Goal: Navigation & Orientation: Find specific page/section

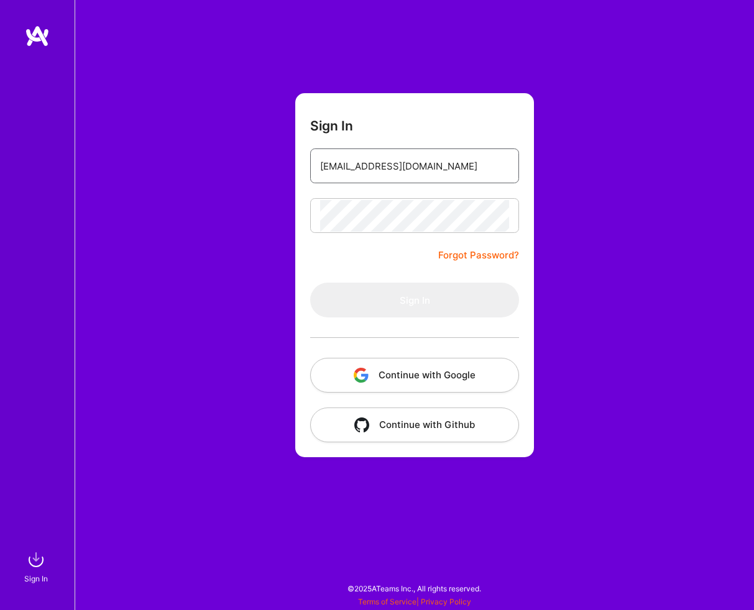
type input "[EMAIL_ADDRESS][DOMAIN_NAME]"
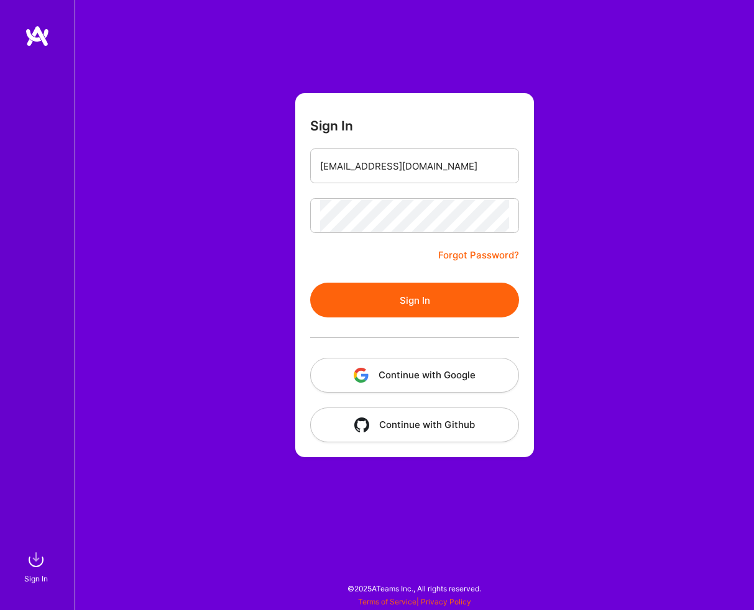
click at [383, 290] on button "Sign In" at bounding box center [414, 300] width 209 height 35
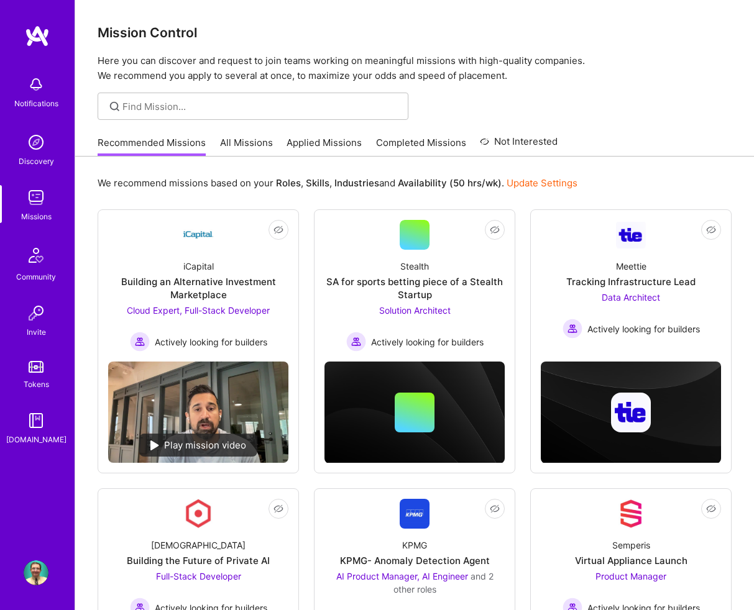
click at [40, 575] on img at bounding box center [36, 572] width 25 height 25
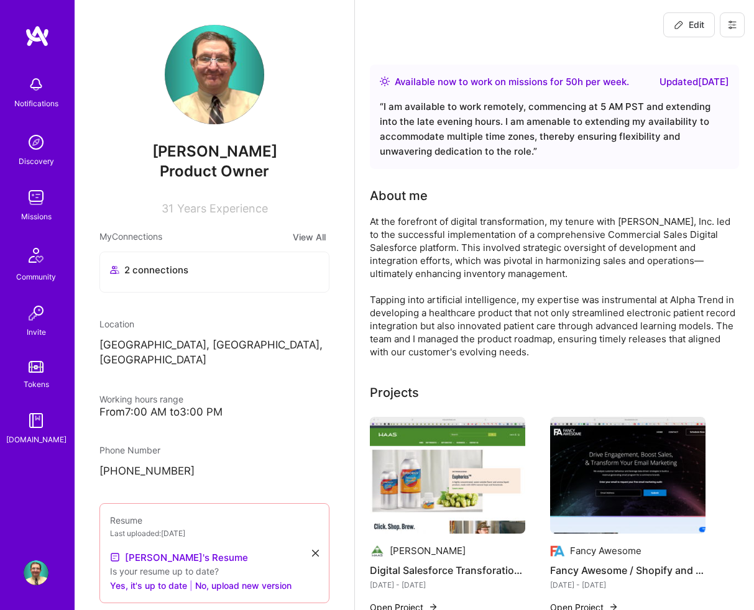
click at [39, 93] on img at bounding box center [36, 84] width 25 height 25
click at [29, 581] on img at bounding box center [36, 572] width 25 height 25
click at [31, 574] on img at bounding box center [36, 572] width 25 height 25
click at [44, 559] on div "Notifications Discovery Missions Community Invite Tokens [DOMAIN_NAME] Profile" at bounding box center [37, 305] width 75 height 610
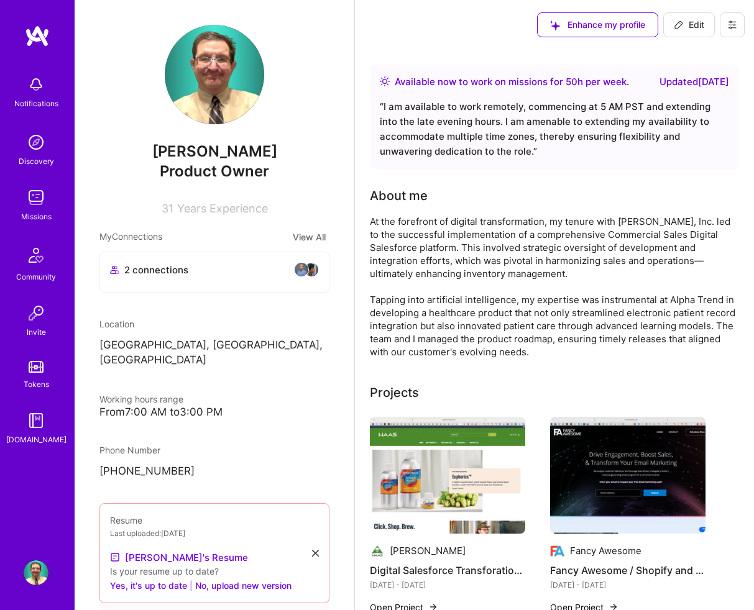
click at [40, 569] on img at bounding box center [36, 572] width 25 height 25
click at [43, 526] on div "Notifications Discovery Missions Community Invite Tokens [DOMAIN_NAME]" at bounding box center [37, 284] width 75 height 518
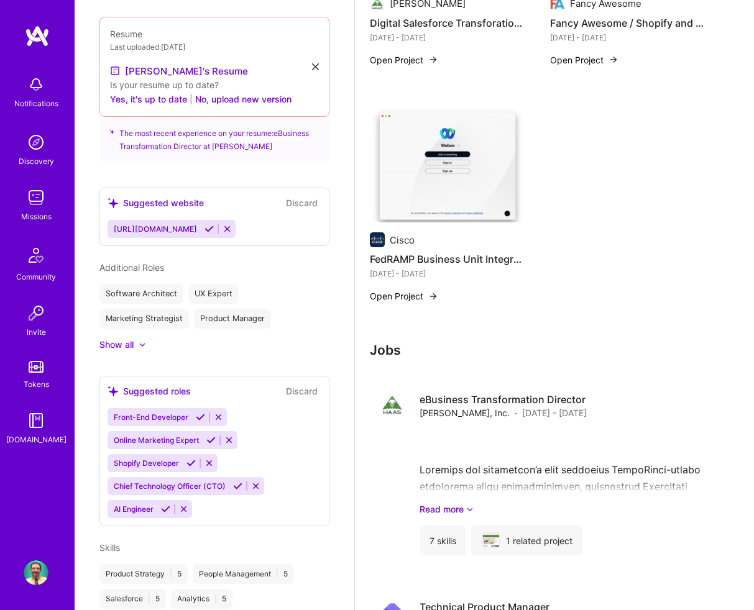
scroll to position [498, 0]
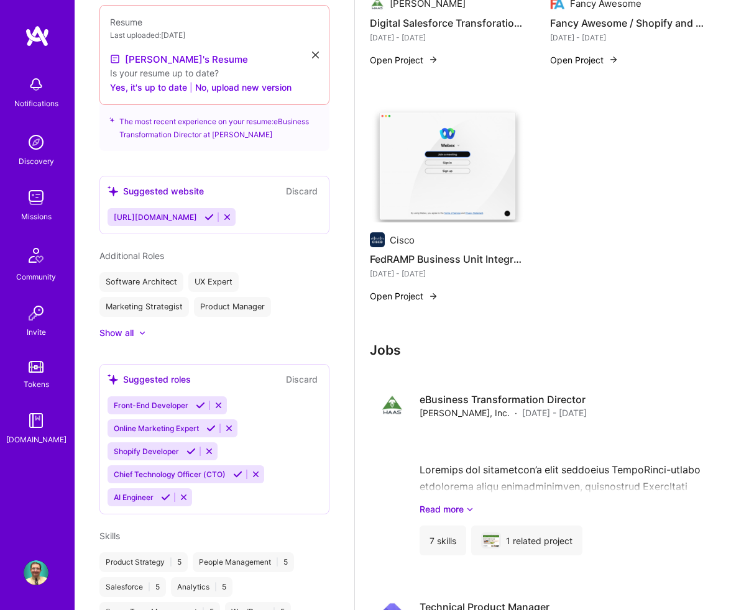
click at [231, 212] on button at bounding box center [227, 217] width 17 height 11
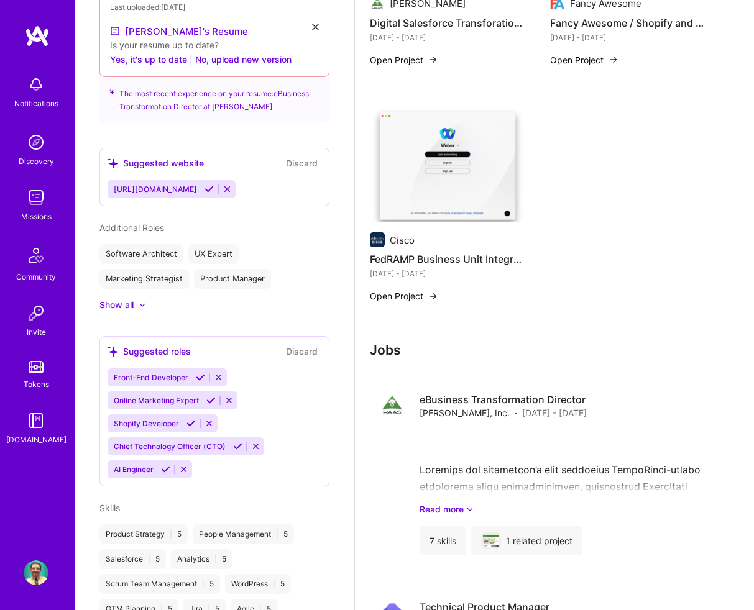
scroll to position [478, 0]
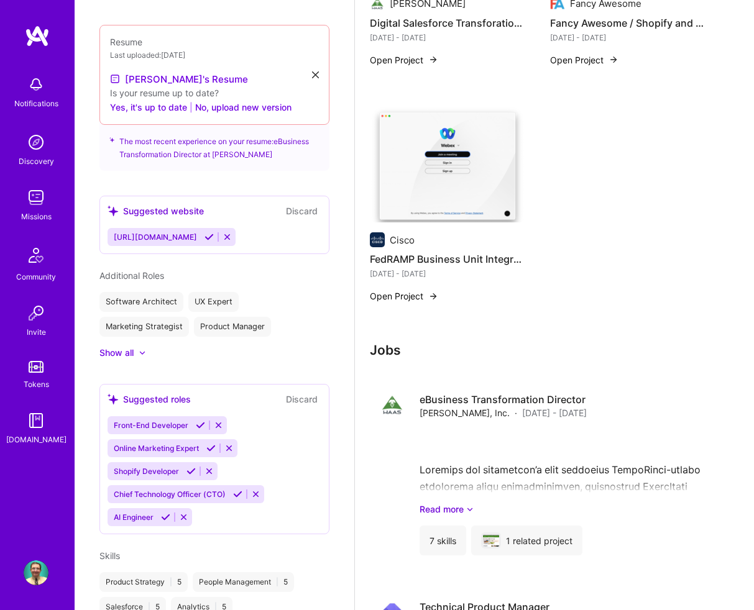
click at [304, 204] on button "Discard" at bounding box center [301, 211] width 39 height 14
click at [293, 204] on button "Discard" at bounding box center [301, 211] width 39 height 14
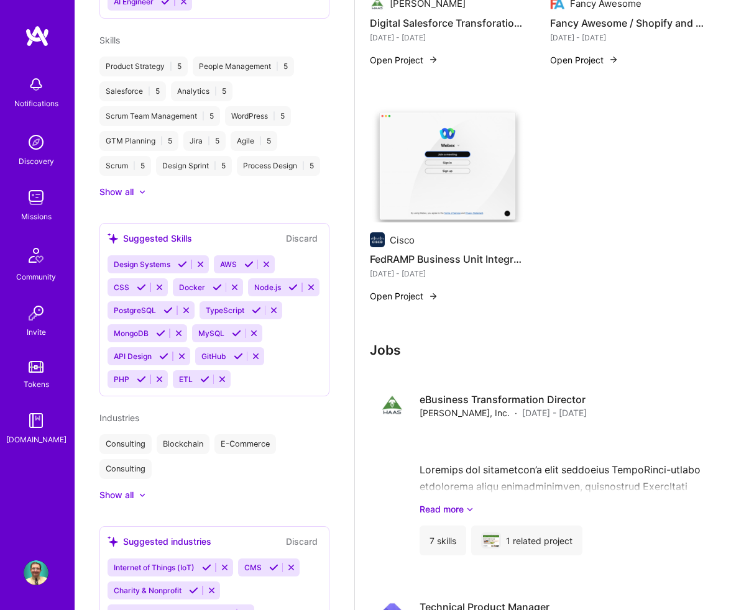
scroll to position [939, 0]
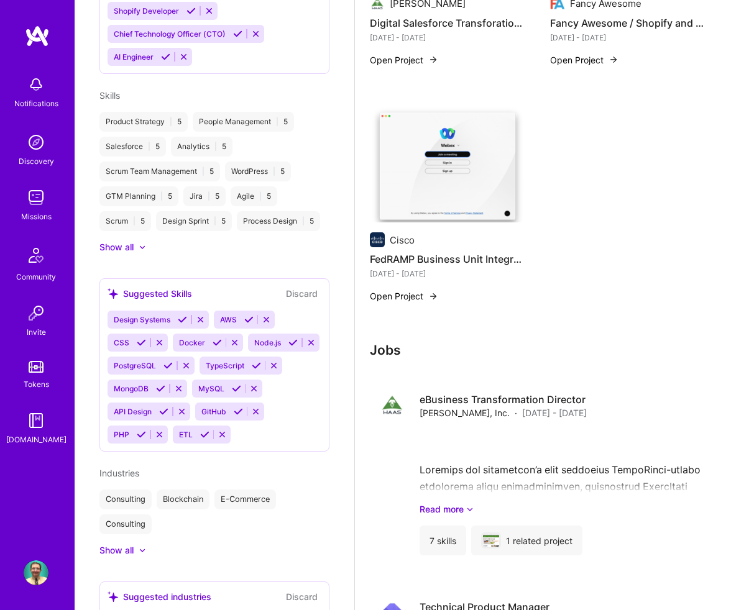
click at [140, 186] on div "GTM Planning | 5" at bounding box center [138, 196] width 79 height 20
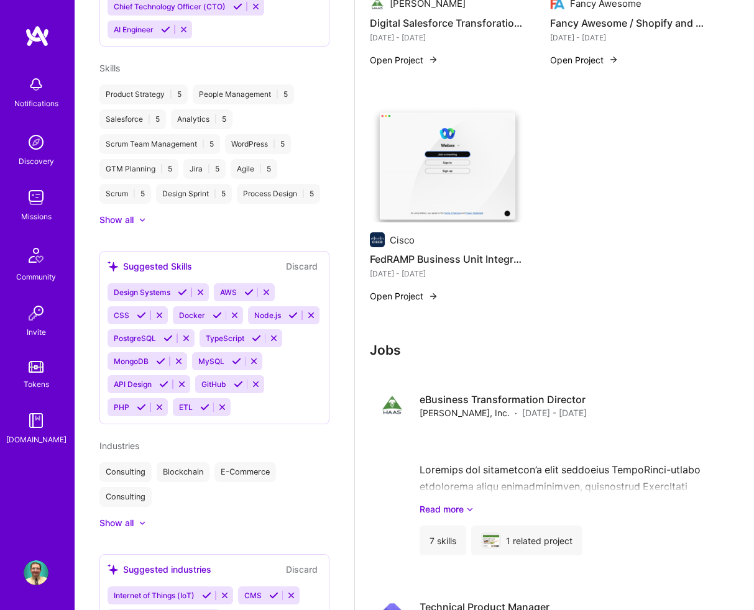
scroll to position [971, 0]
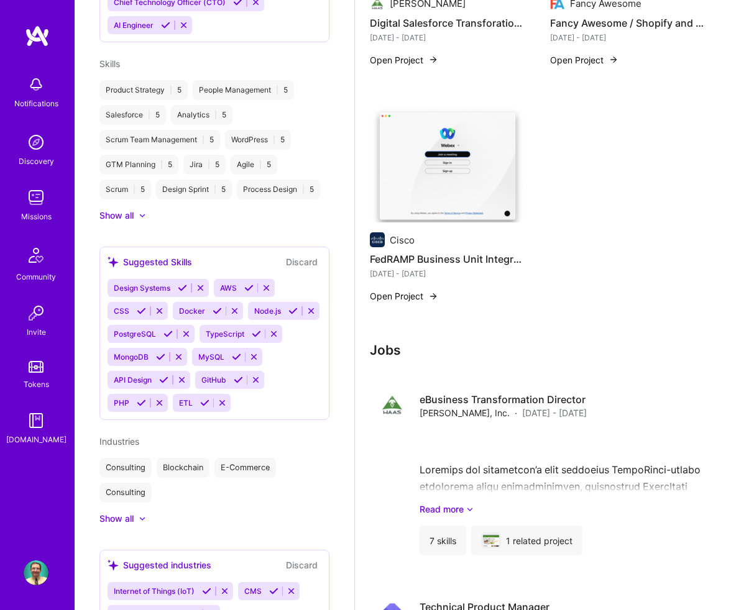
click at [42, 577] on img at bounding box center [36, 572] width 25 height 25
click at [35, 570] on img at bounding box center [36, 572] width 25 height 25
click at [32, 146] on img at bounding box center [36, 142] width 25 height 25
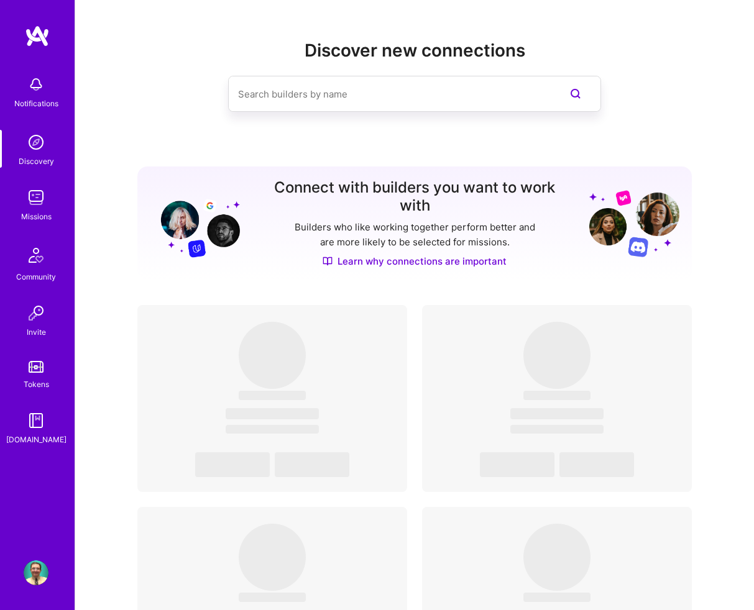
click at [37, 201] on img at bounding box center [36, 197] width 25 height 25
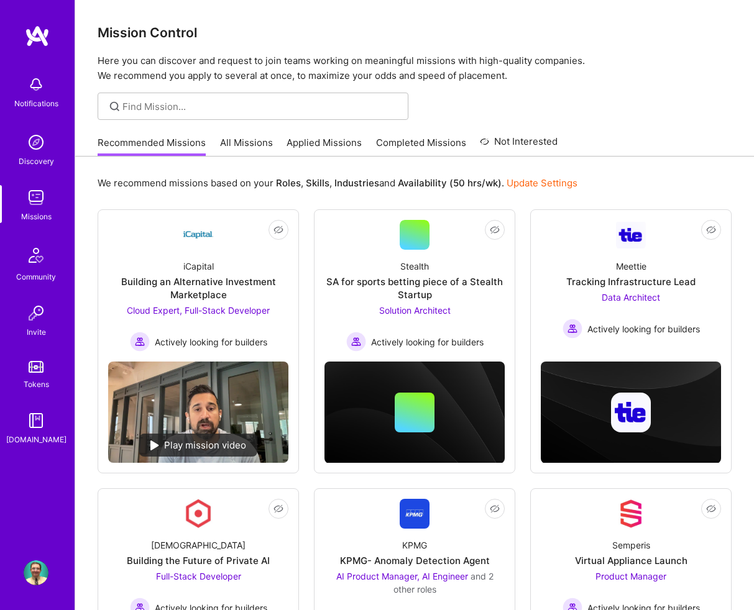
click at [312, 147] on link "Applied Missions" at bounding box center [323, 146] width 75 height 21
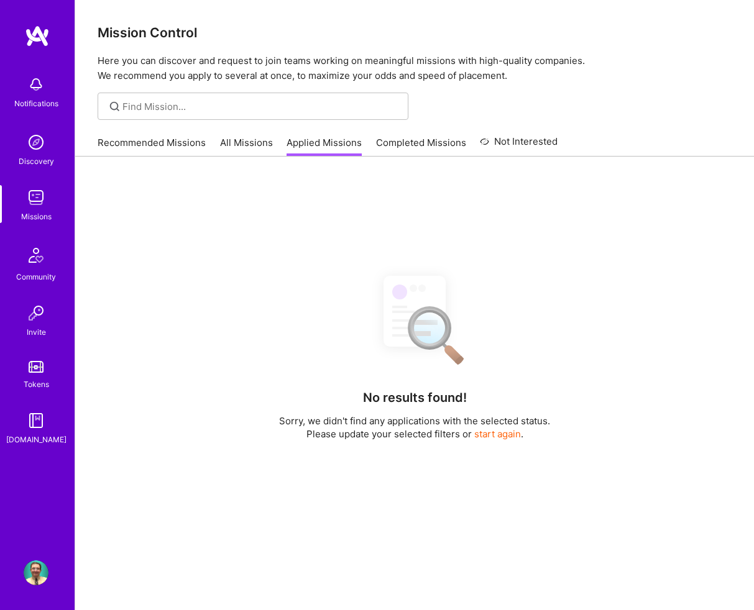
click at [248, 144] on link "All Missions" at bounding box center [246, 146] width 53 height 21
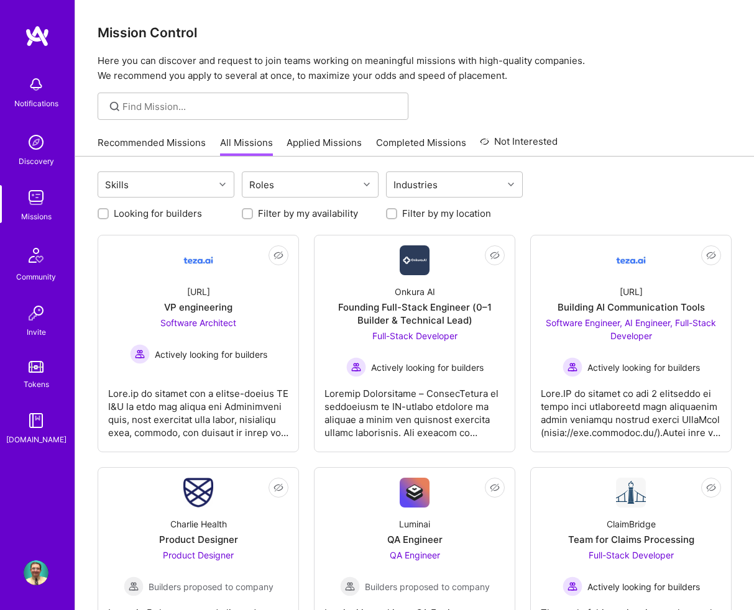
click at [483, 140] on icon at bounding box center [484, 141] width 9 height 15
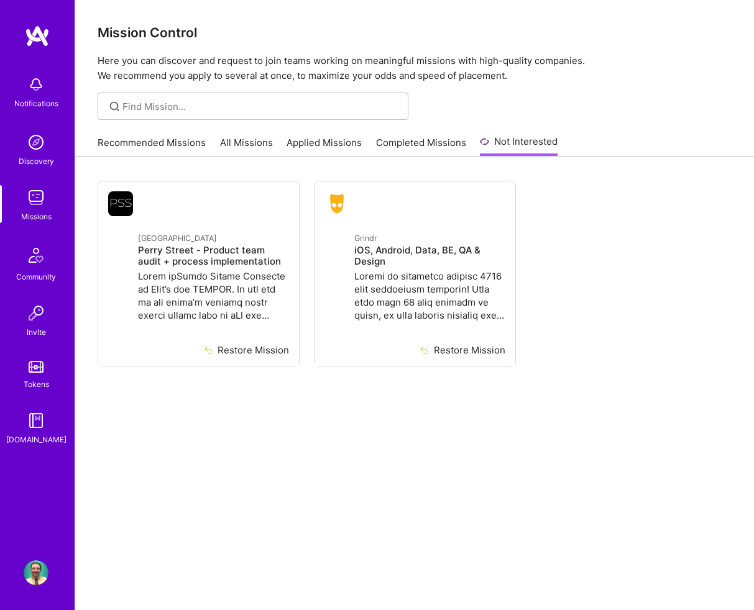
click at [249, 143] on link "All Missions" at bounding box center [246, 146] width 53 height 21
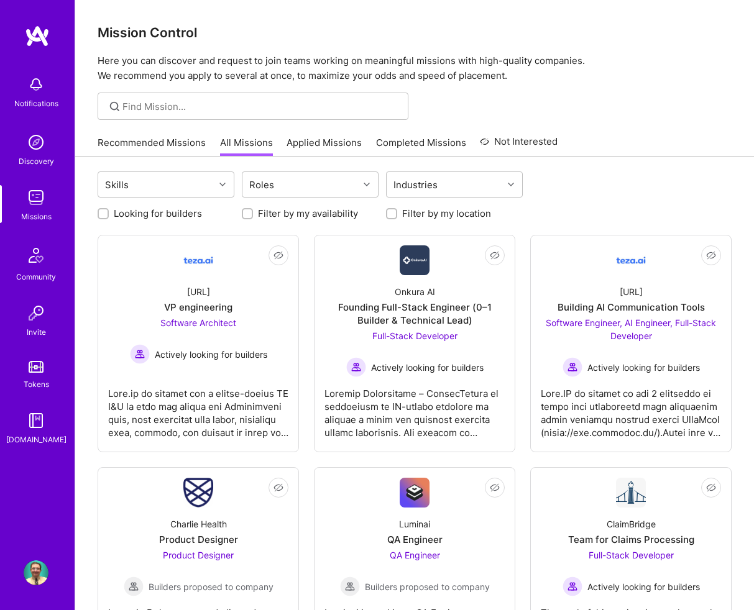
click at [299, 138] on link "Applied Missions" at bounding box center [323, 146] width 75 height 21
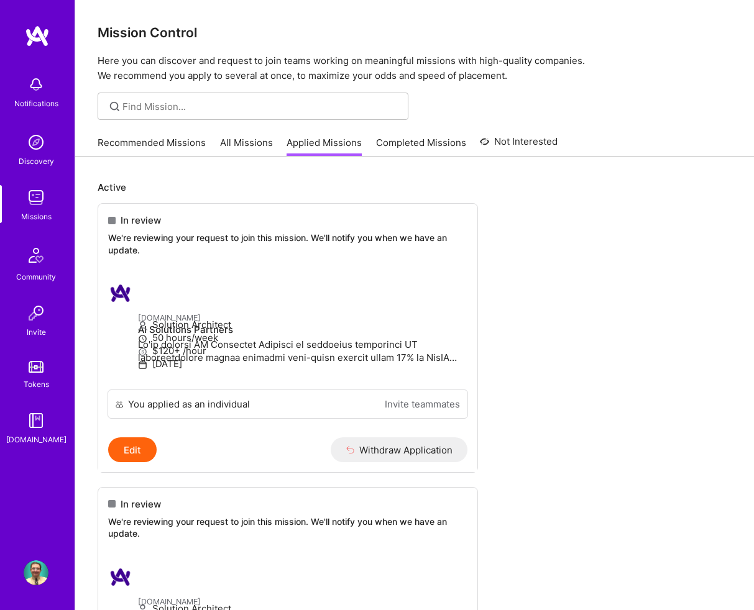
click at [42, 80] on img at bounding box center [36, 84] width 25 height 25
click at [37, 140] on img at bounding box center [36, 142] width 25 height 25
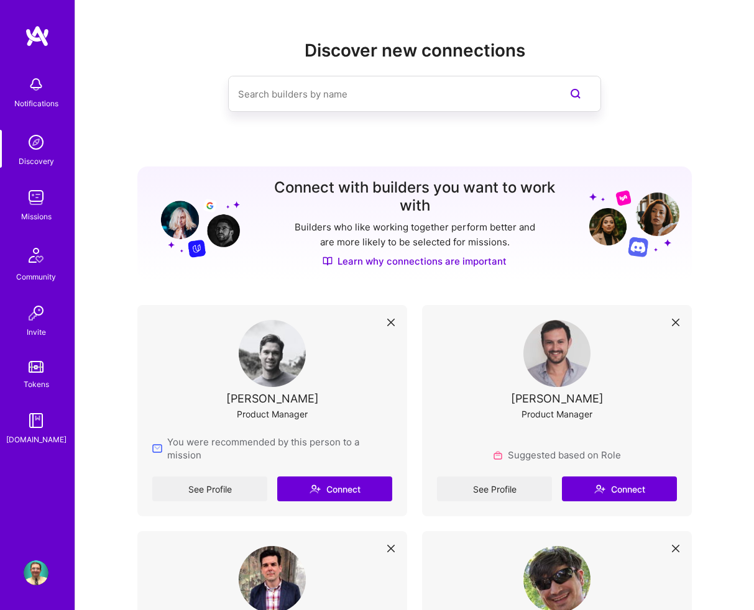
click at [28, 317] on img at bounding box center [36, 313] width 25 height 25
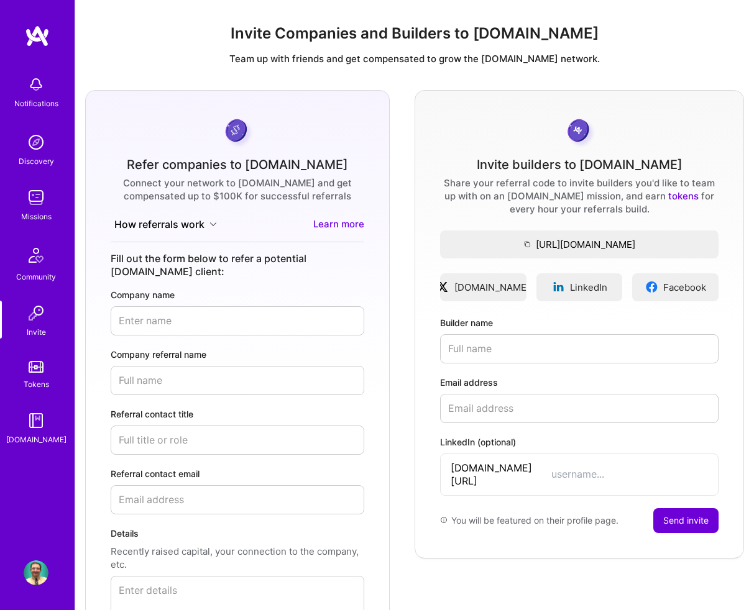
click at [40, 308] on img at bounding box center [36, 313] width 25 height 25
click at [37, 357] on link "Tokens" at bounding box center [36, 373] width 77 height 35
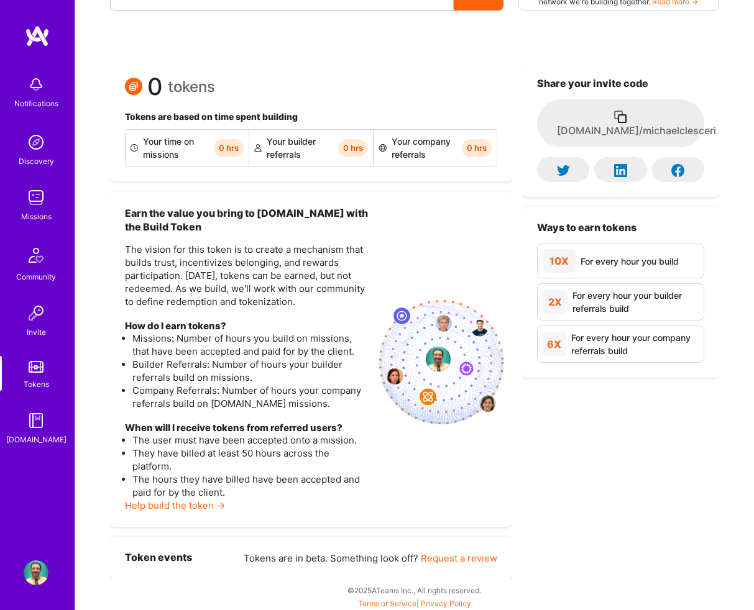
scroll to position [43, 0]
click at [45, 153] on img at bounding box center [36, 142] width 25 height 25
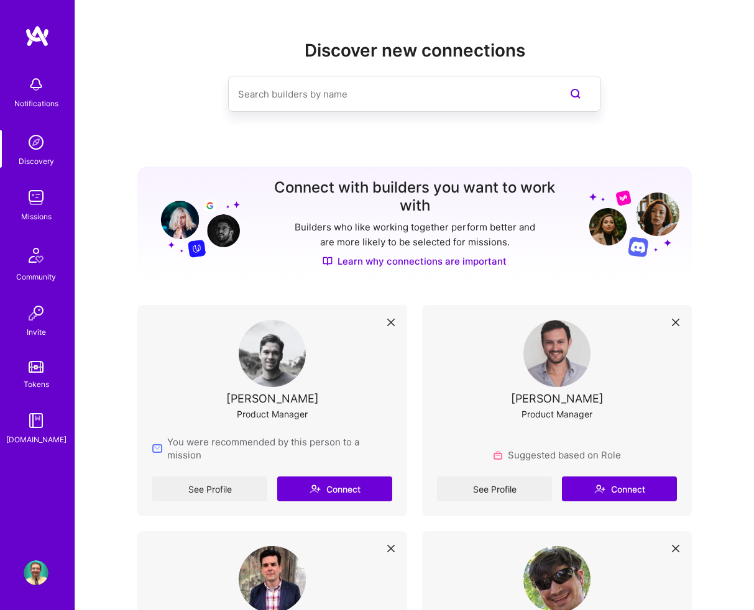
click at [170, 128] on div "Discover new connections" at bounding box center [414, 95] width 554 height 111
click at [40, 191] on img at bounding box center [36, 197] width 25 height 25
